Goal: Task Accomplishment & Management: Manage account settings

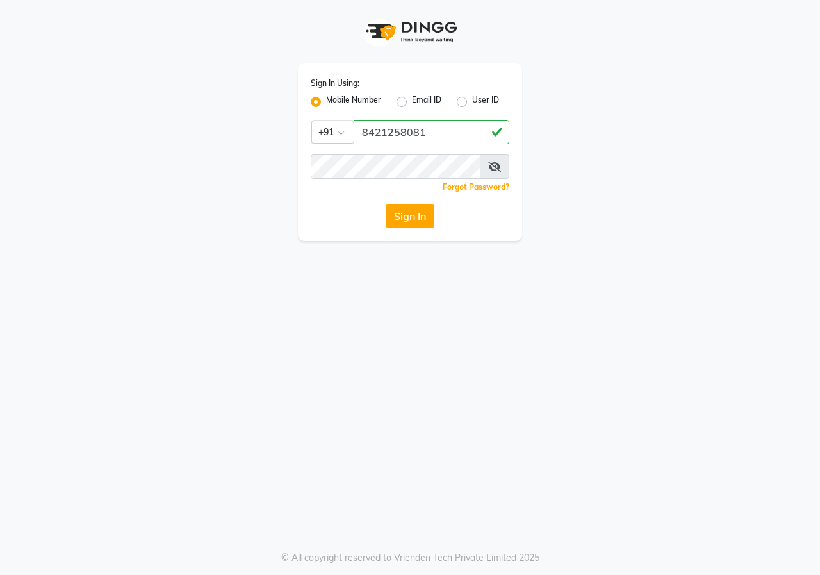
type input "8421258081"
click at [386, 204] on button "Sign In" at bounding box center [410, 216] width 49 height 24
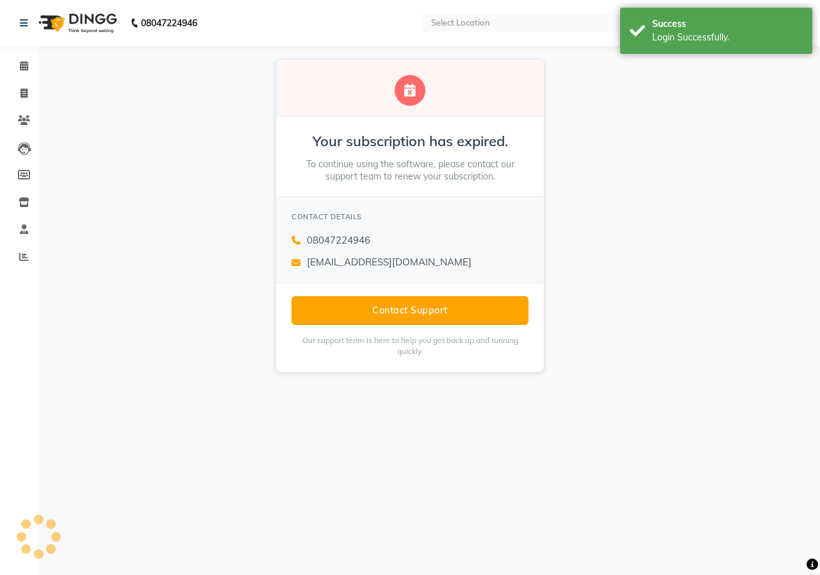
select select "en"
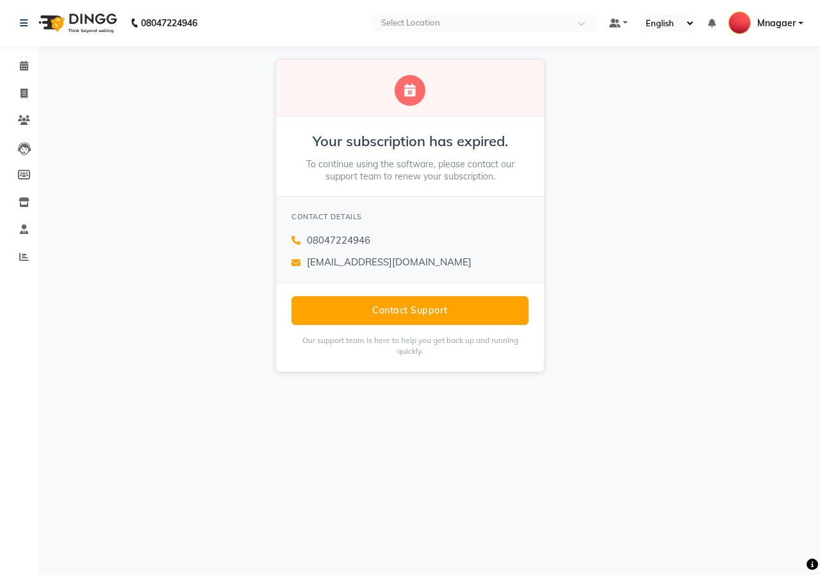
drag, startPoint x: 534, startPoint y: 471, endPoint x: 462, endPoint y: 450, distance: 75.4
click at [534, 471] on div "08047224946 Select Location Default Panel My Panel English ENGLISH Español العر…" at bounding box center [410, 287] width 820 height 575
click at [26, 88] on icon at bounding box center [23, 93] width 7 height 10
click at [25, 97] on icon at bounding box center [23, 93] width 7 height 10
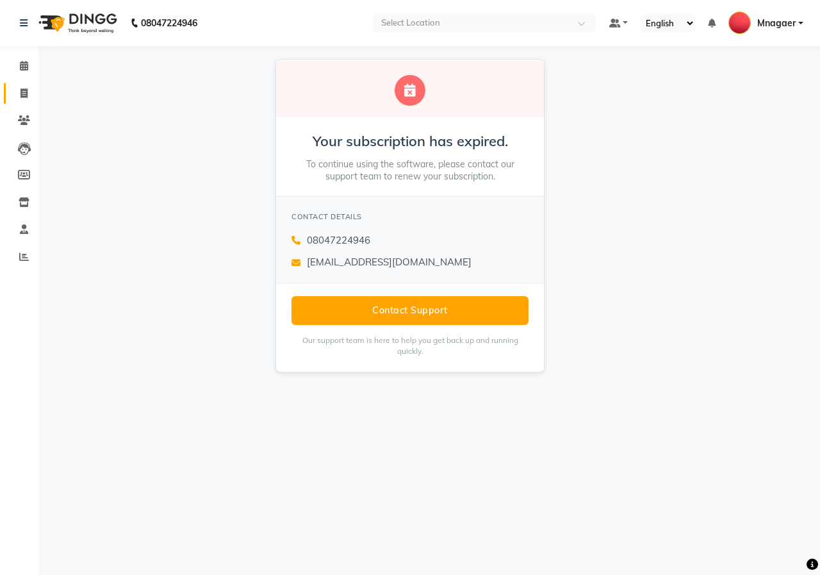
drag, startPoint x: 25, startPoint y: 97, endPoint x: 105, endPoint y: 396, distance: 309.6
click at [54, 143] on app-home "08047224946 Select Location Default Panel My Panel English ENGLISH Español العر…" at bounding box center [410, 192] width 820 height 385
click at [17, 256] on span at bounding box center [24, 257] width 22 height 15
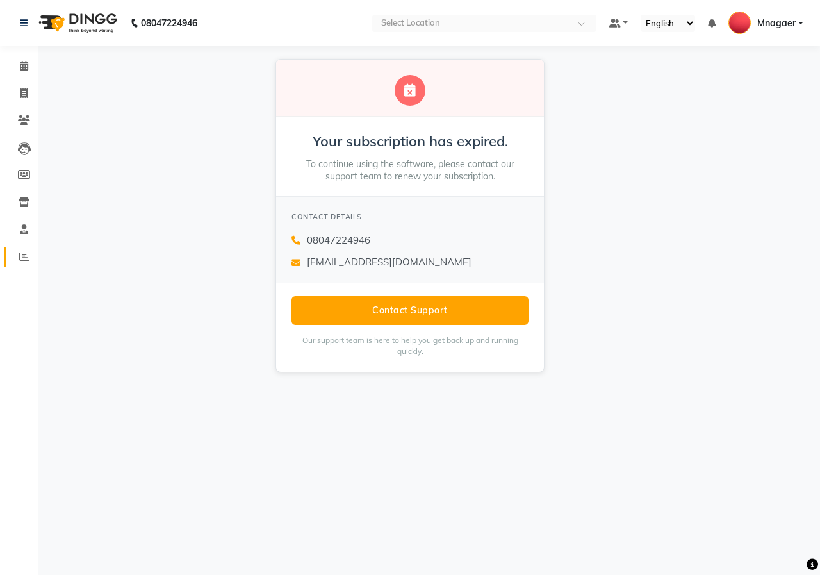
click at [17, 256] on span at bounding box center [24, 257] width 22 height 15
click at [17, 252] on span at bounding box center [24, 257] width 22 height 15
click at [27, 229] on icon at bounding box center [24, 229] width 8 height 10
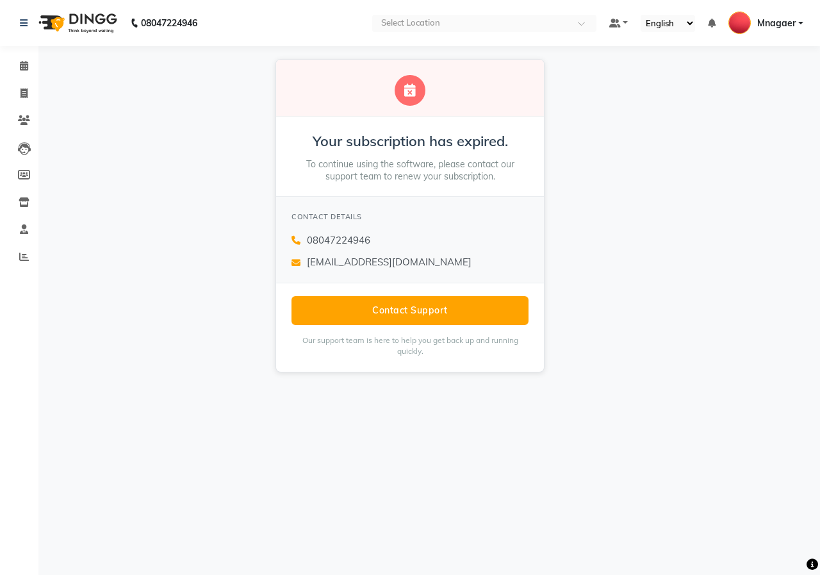
click at [39, 227] on div "Your subscription has expired. To continue using the software, please contact o…" at bounding box center [410, 215] width 820 height 339
click at [50, 227] on div "Your subscription has expired. To continue using the software, please contact o…" at bounding box center [410, 215] width 820 height 339
click at [21, 229] on icon at bounding box center [24, 229] width 8 height 10
click at [24, 220] on link "Staff" at bounding box center [19, 229] width 31 height 21
